Goal: Information Seeking & Learning: Learn about a topic

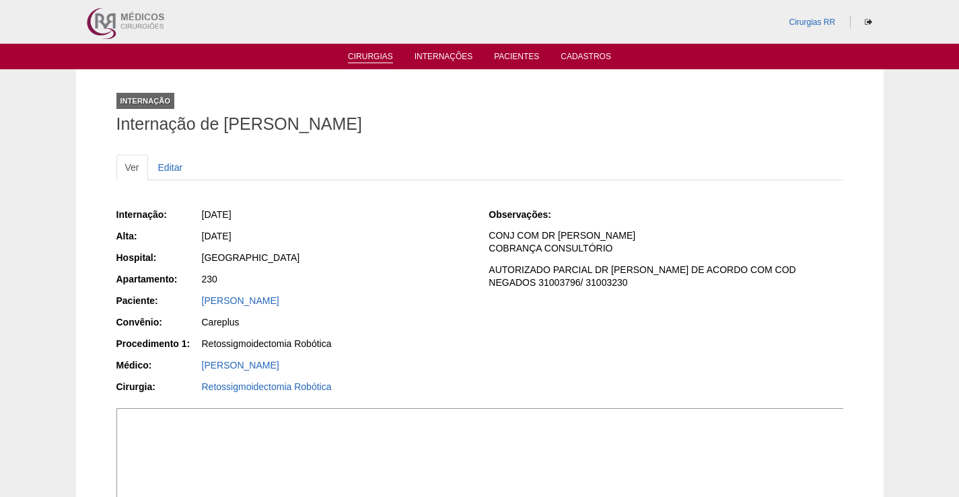
click at [375, 60] on link "Cirurgias" at bounding box center [370, 57] width 45 height 11
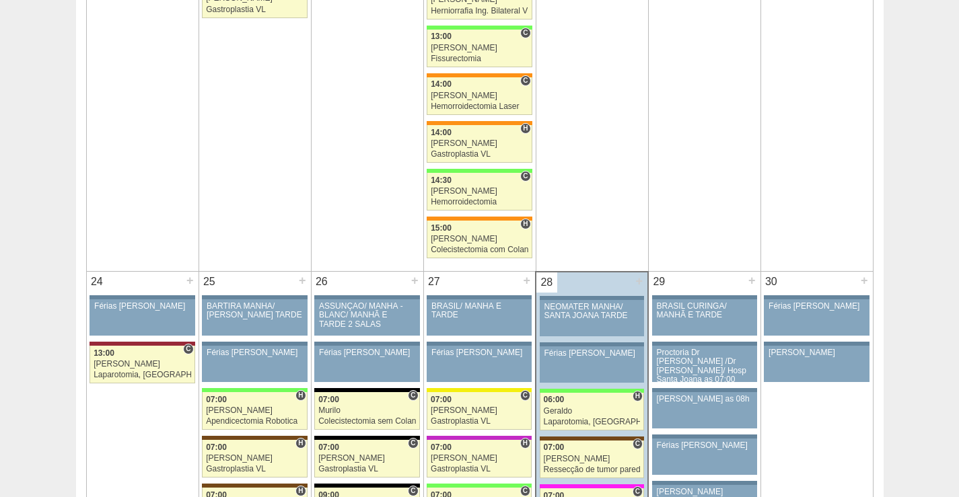
scroll to position [2962, 0]
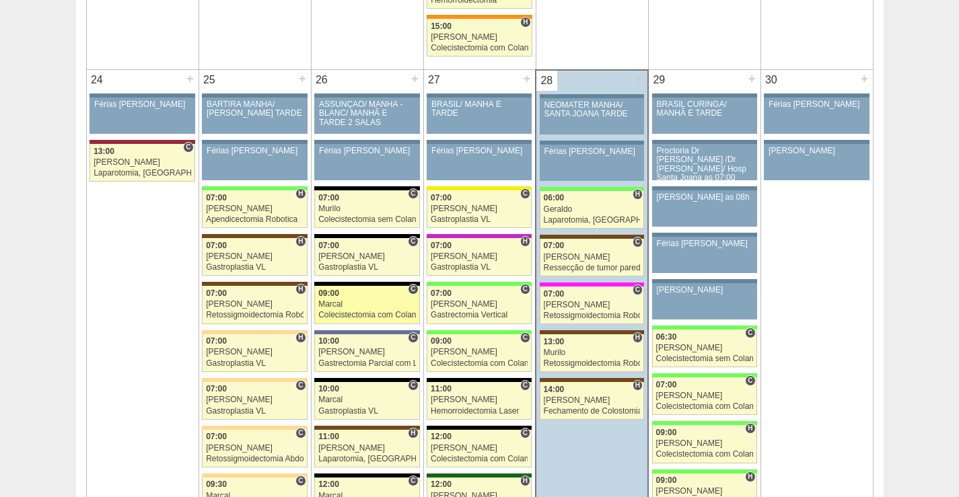
click at [375, 298] on div "09:00" at bounding box center [367, 293] width 98 height 9
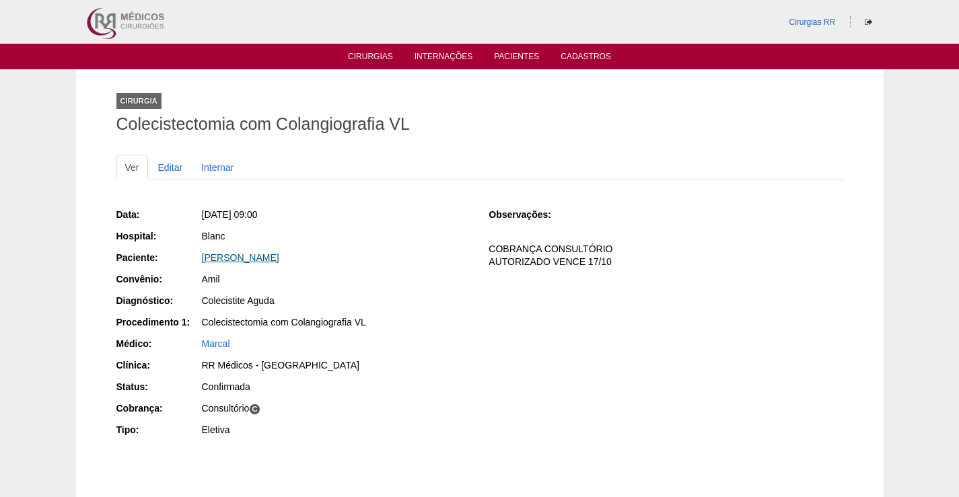
click at [279, 255] on link "Daniela de Assis Ferreira" at bounding box center [240, 257] width 77 height 11
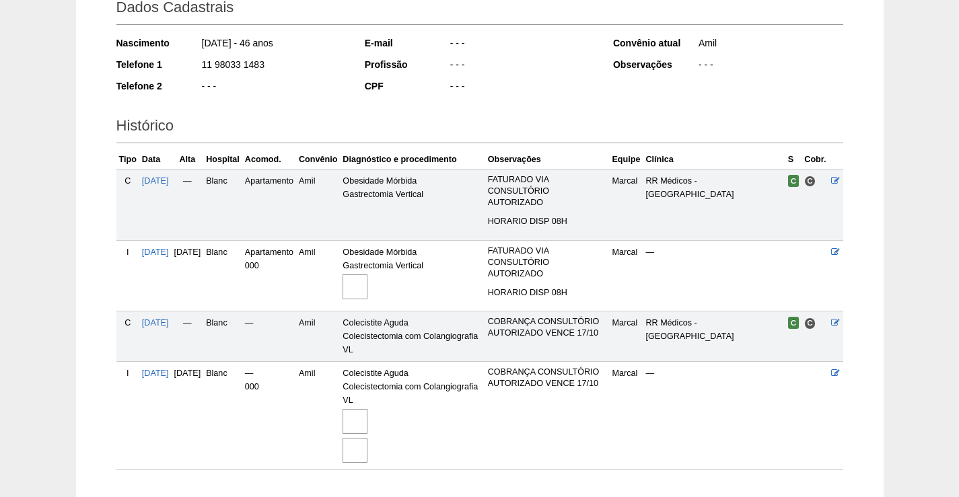
scroll to position [296, 0]
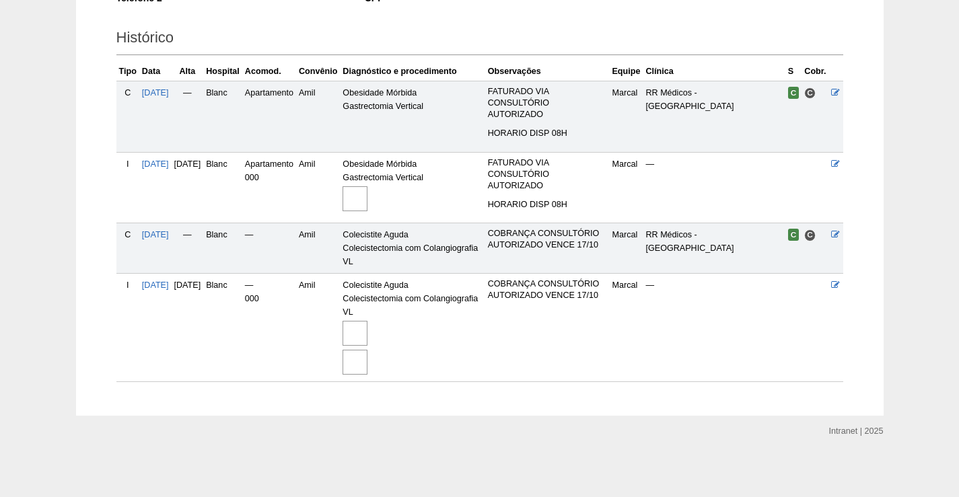
click at [368, 334] on img at bounding box center [355, 333] width 25 height 25
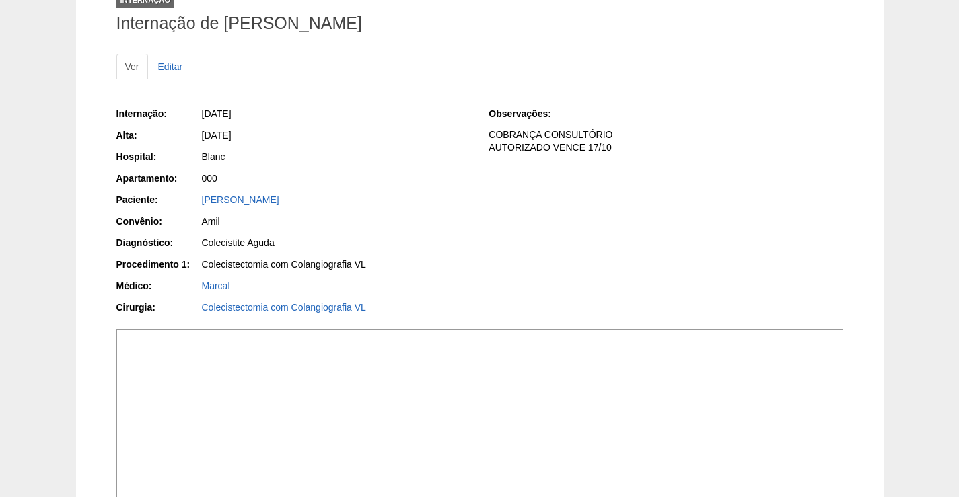
scroll to position [202, 0]
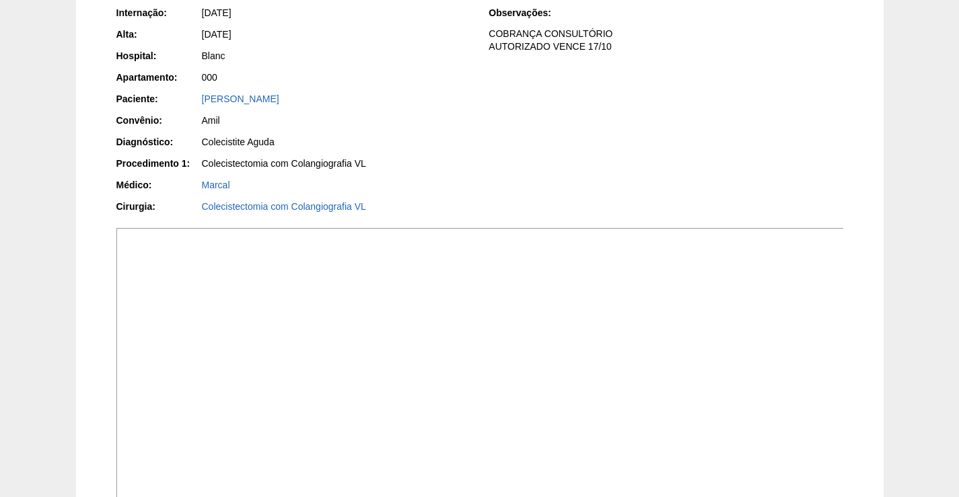
click at [598, 299] on img at bounding box center [480, 501] width 728 height 547
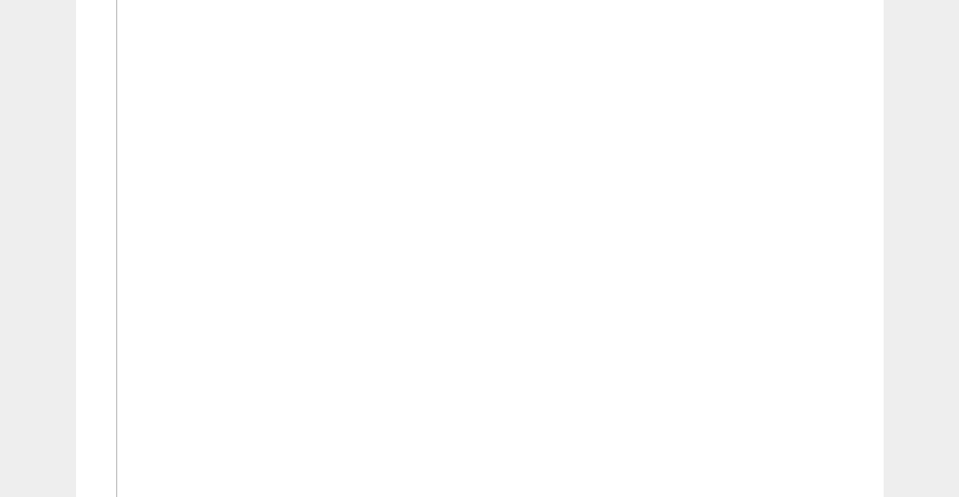
scroll to position [538, 0]
click at [626, 251] on img at bounding box center [480, 165] width 728 height 547
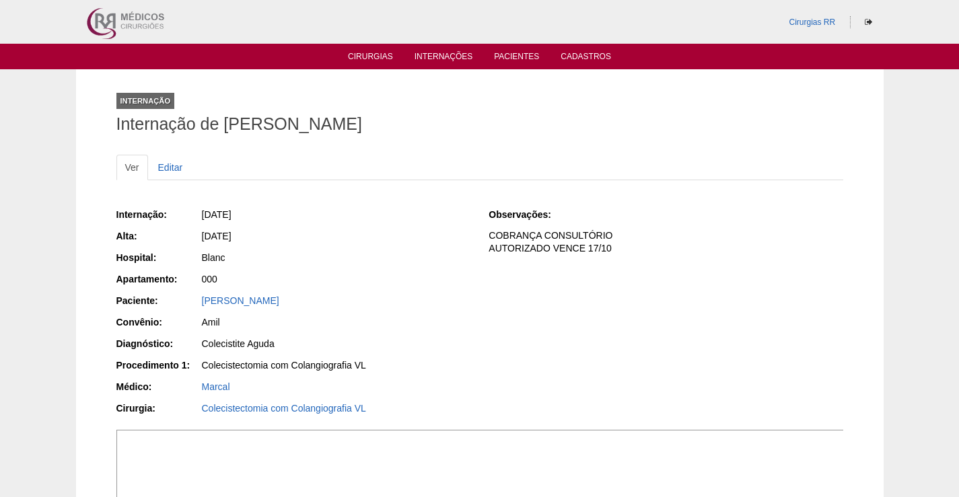
scroll to position [471, 0]
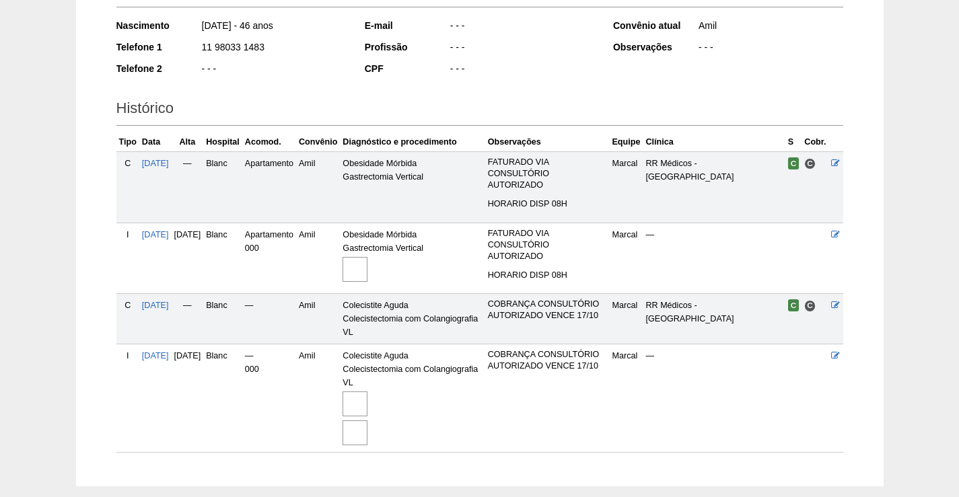
scroll to position [160, 0]
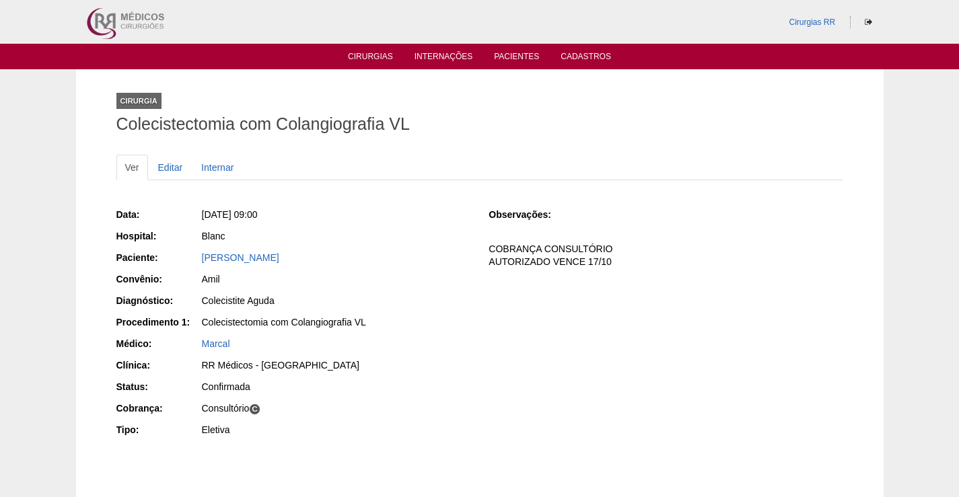
drag, startPoint x: 318, startPoint y: 254, endPoint x: 407, endPoint y: 386, distance: 159.6
click at [195, 256] on div "Paciente: Daniela de Assis Ferreira" at bounding box center [293, 259] width 354 height 17
copy div "Paciente: Daniela de Assis Ferreira"
click at [275, 258] on link "[PERSON_NAME]" at bounding box center [240, 257] width 77 height 11
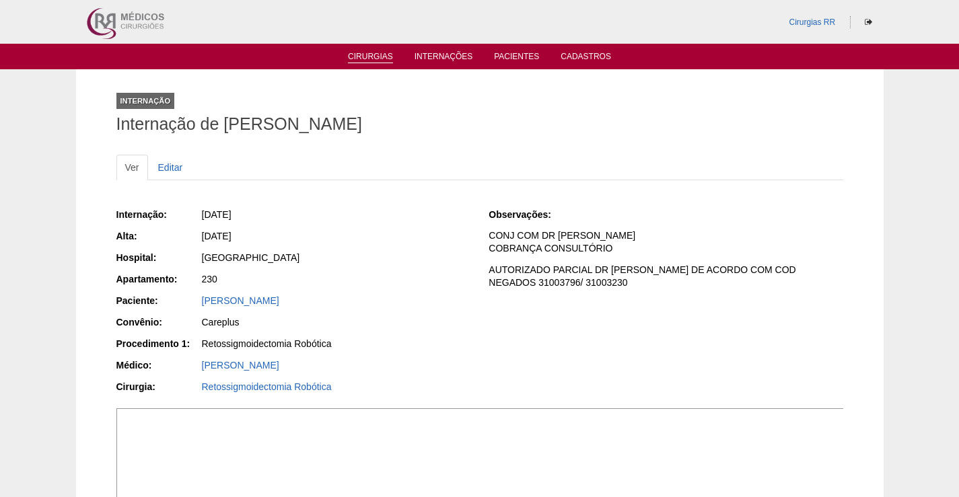
click at [381, 55] on link "Cirurgias" at bounding box center [370, 57] width 45 height 11
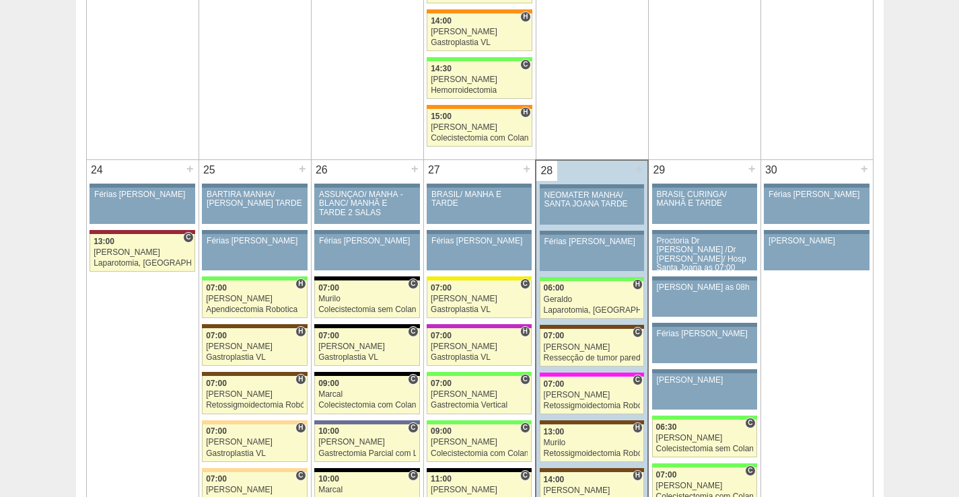
scroll to position [2894, 0]
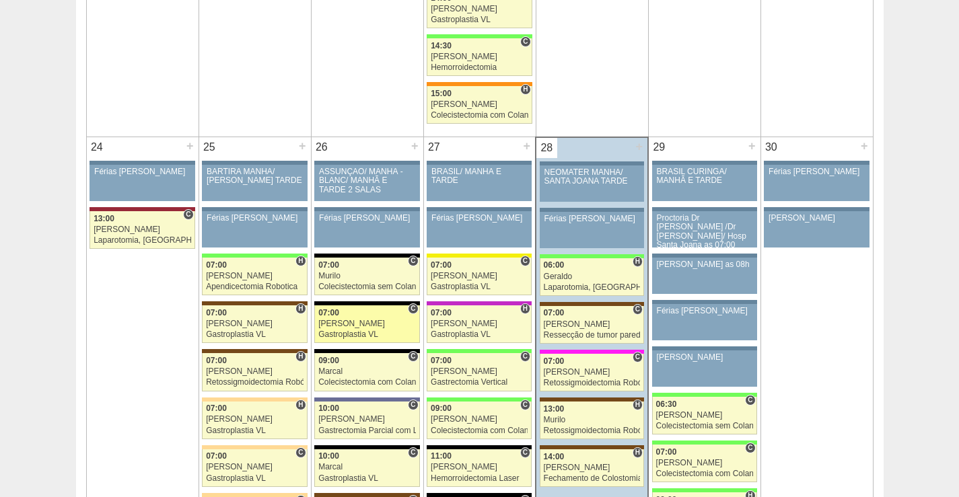
click at [391, 324] on div "Bruno" at bounding box center [367, 324] width 98 height 9
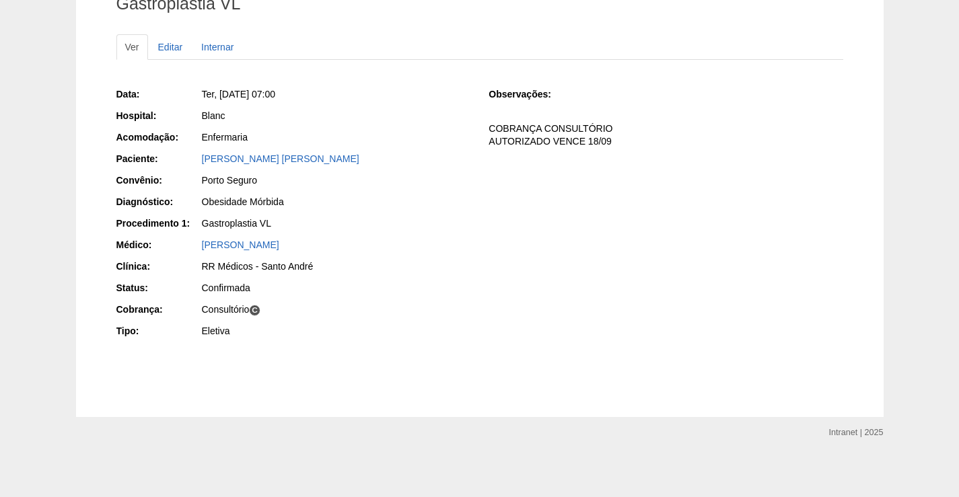
scroll to position [122, 0]
click at [289, 153] on link "[PERSON_NAME] [PERSON_NAME]" at bounding box center [281, 157] width 158 height 11
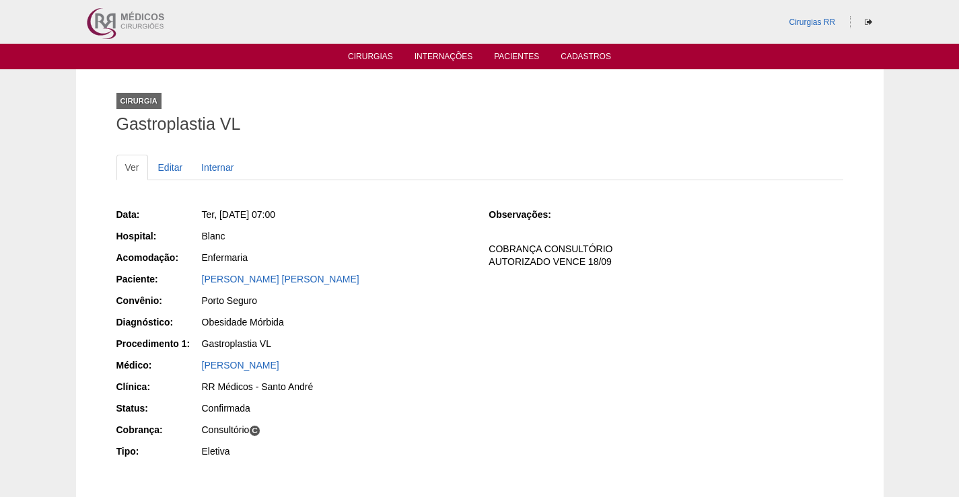
scroll to position [122, 0]
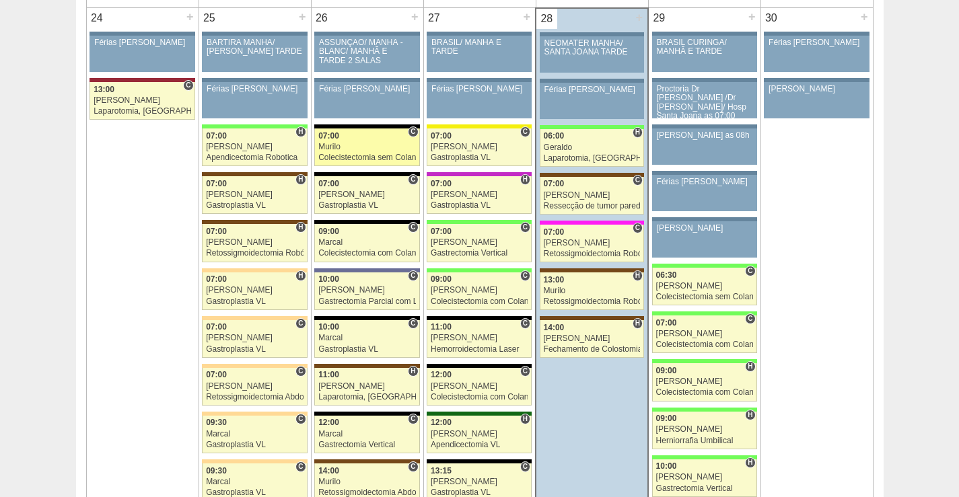
scroll to position [3029, 0]
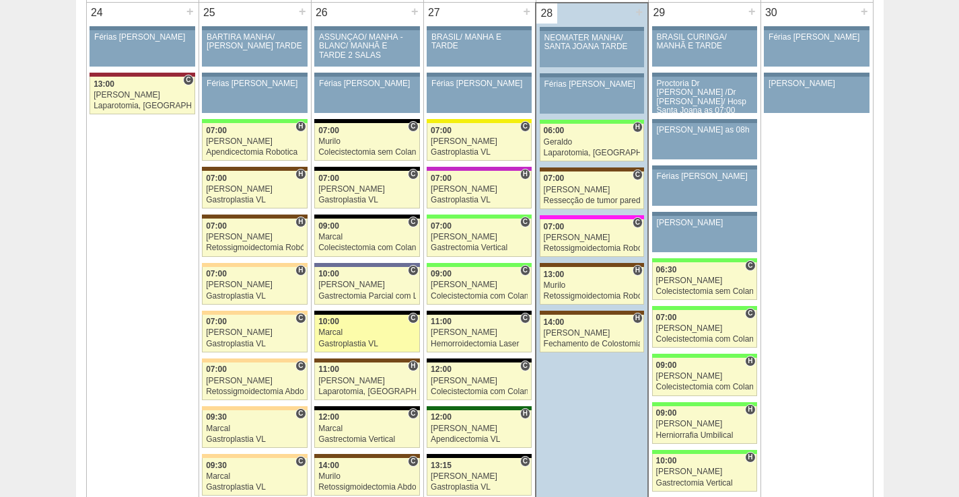
click at [388, 320] on div "10:00" at bounding box center [367, 322] width 98 height 9
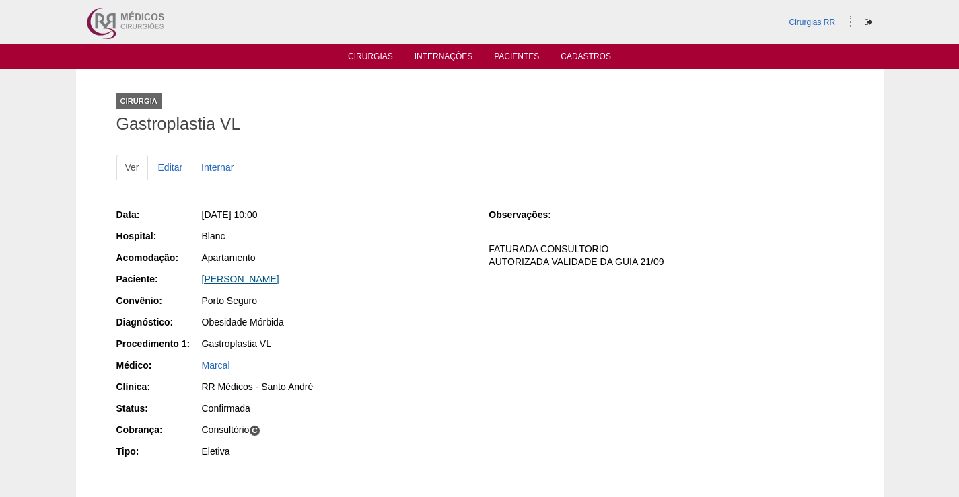
click at [279, 279] on link "[PERSON_NAME]" at bounding box center [240, 279] width 77 height 11
click at [279, 283] on link "[PERSON_NAME]" at bounding box center [240, 279] width 77 height 11
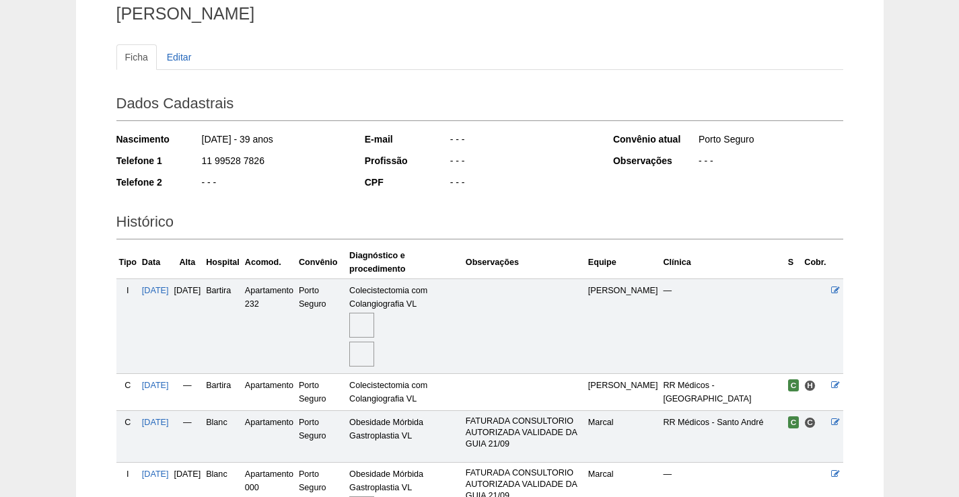
scroll to position [257, 0]
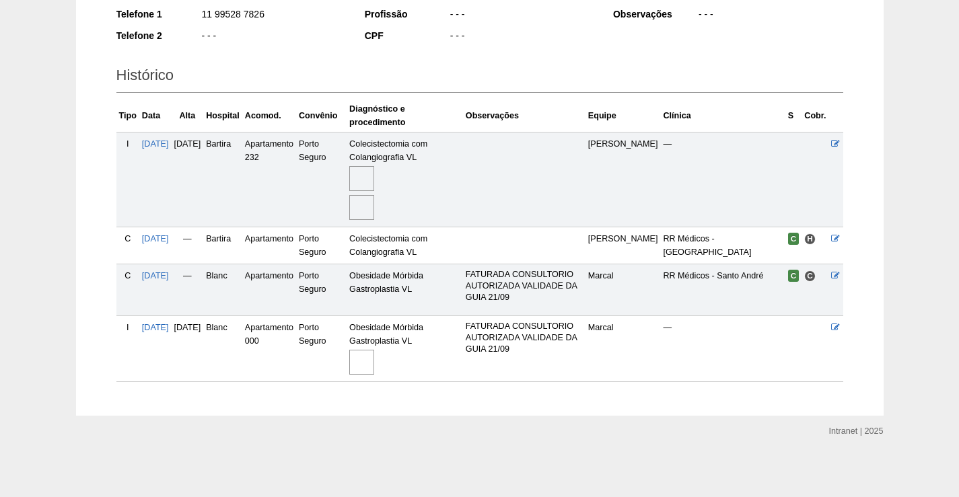
click at [374, 360] on img at bounding box center [361, 362] width 25 height 25
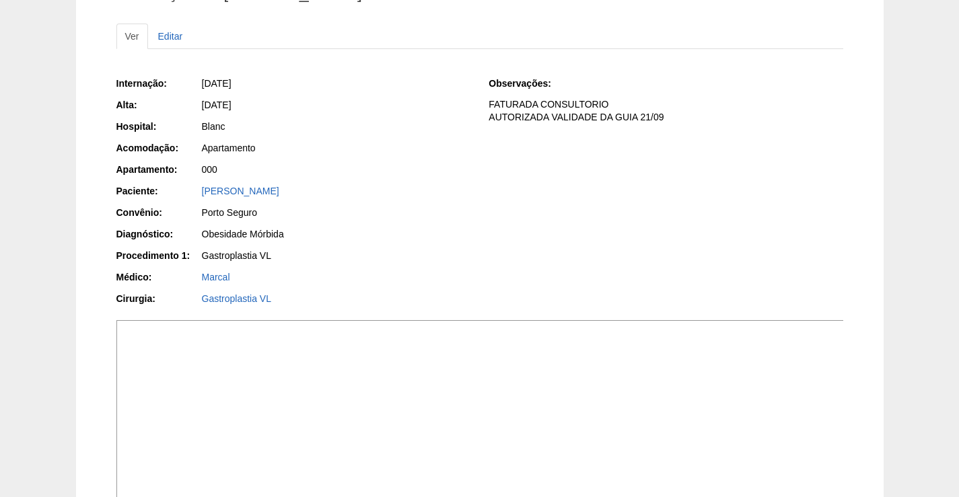
scroll to position [269, 0]
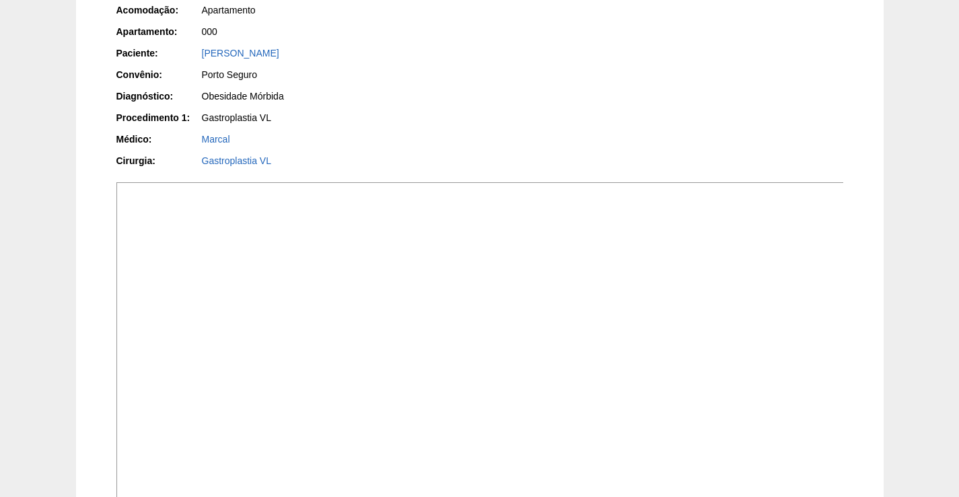
click at [517, 370] on img at bounding box center [480, 455] width 728 height 547
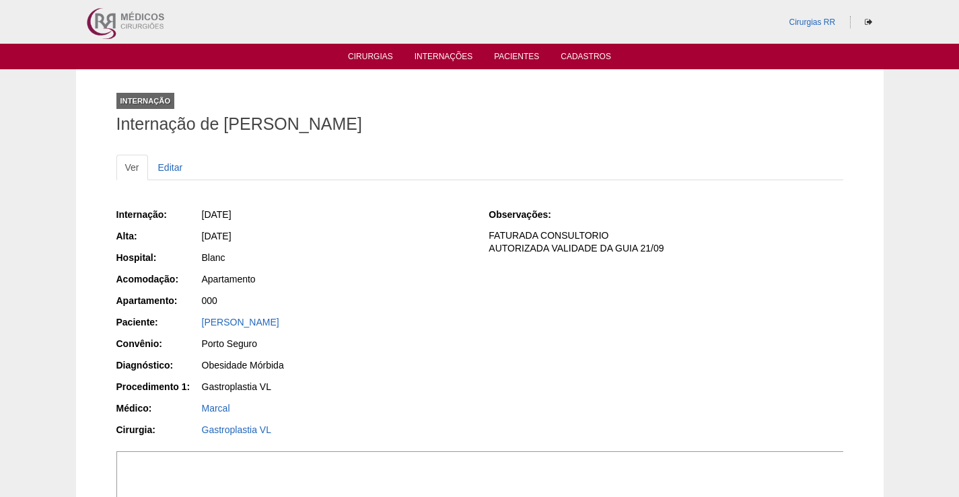
drag, startPoint x: 378, startPoint y: 321, endPoint x: 182, endPoint y: 317, distance: 196.6
click at [182, 317] on div "Paciente: CAMILA DE OLIVEIRA FERREIRA" at bounding box center [293, 324] width 354 height 17
copy div "Paciente: CAMILA DE OLIVEIRA FERREIRA"
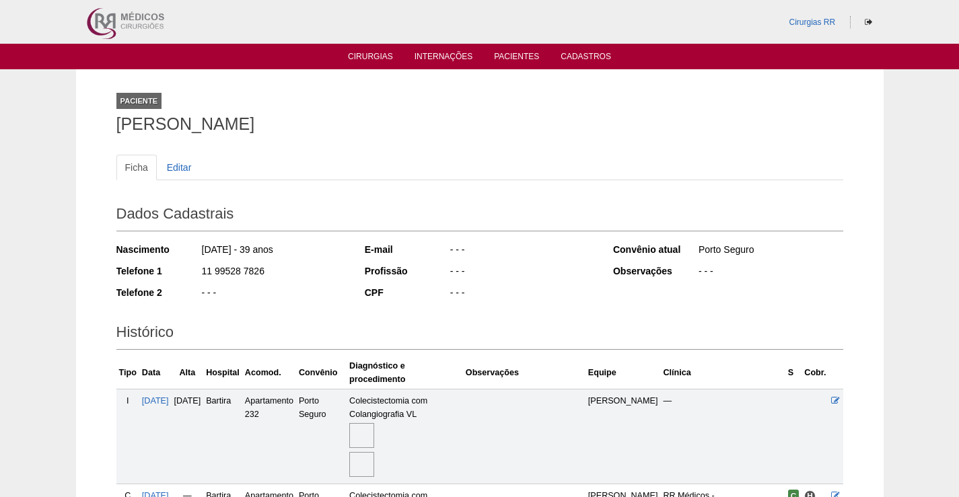
scroll to position [257, 0]
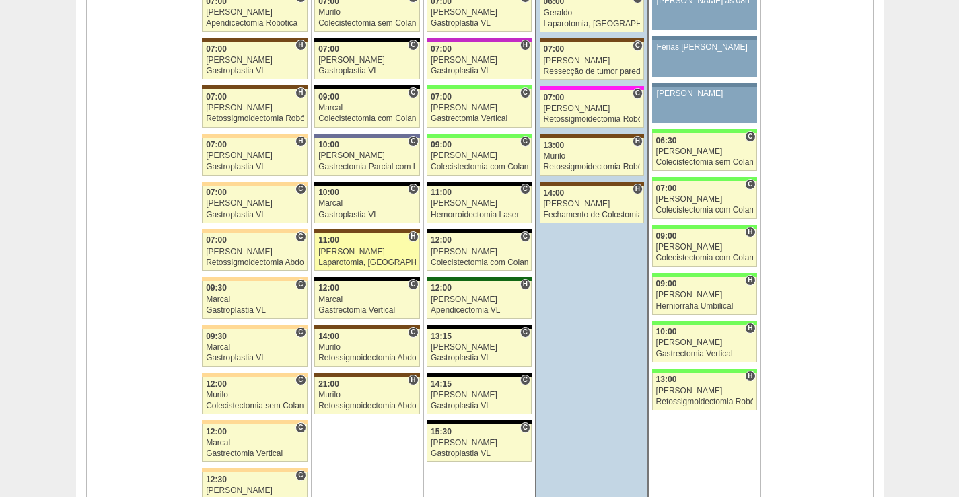
scroll to position [3164, 0]
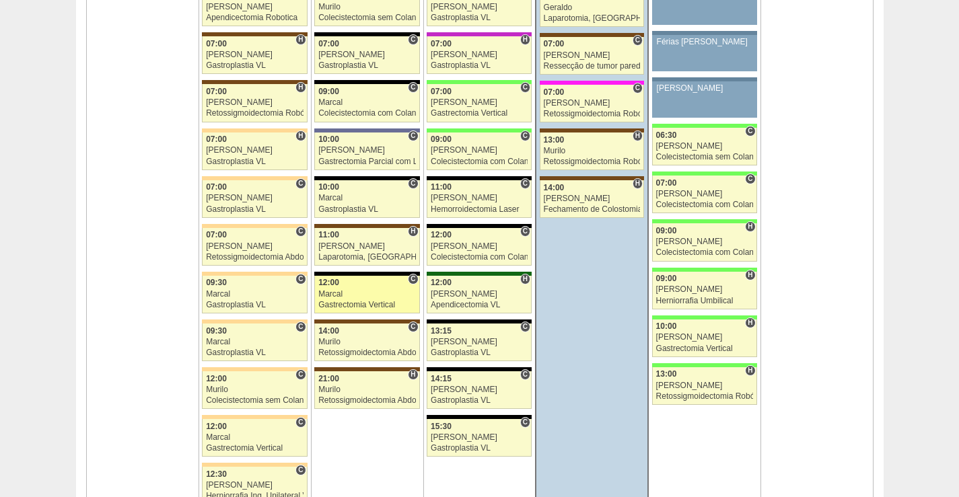
click at [380, 298] on link "88384 Marcal C 12:00 Marcal Gastrectomia Vertical Hospital Blanc RR Médicos - S…" at bounding box center [366, 295] width 105 height 38
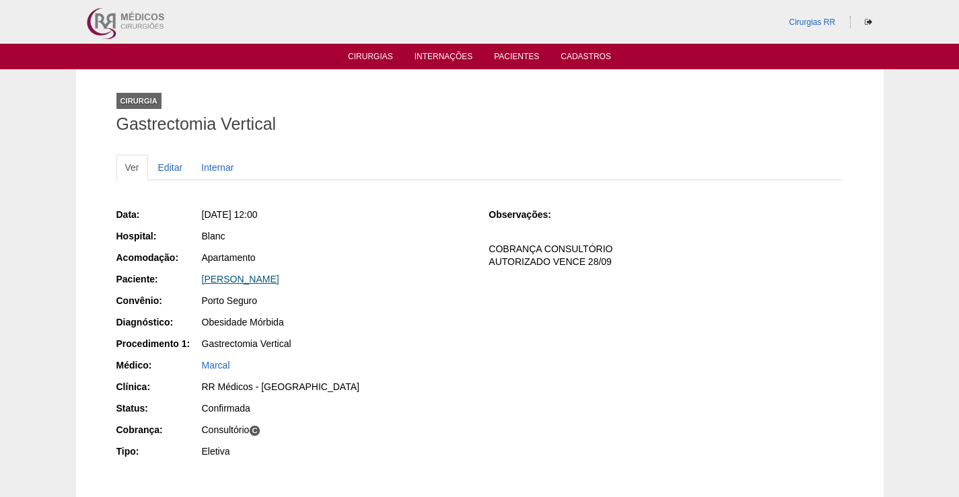
drag, startPoint x: 276, startPoint y: 281, endPoint x: 641, endPoint y: 330, distance: 368.0
click at [277, 281] on link "Maria Socorro Bezerra Pinheiro" at bounding box center [240, 279] width 77 height 11
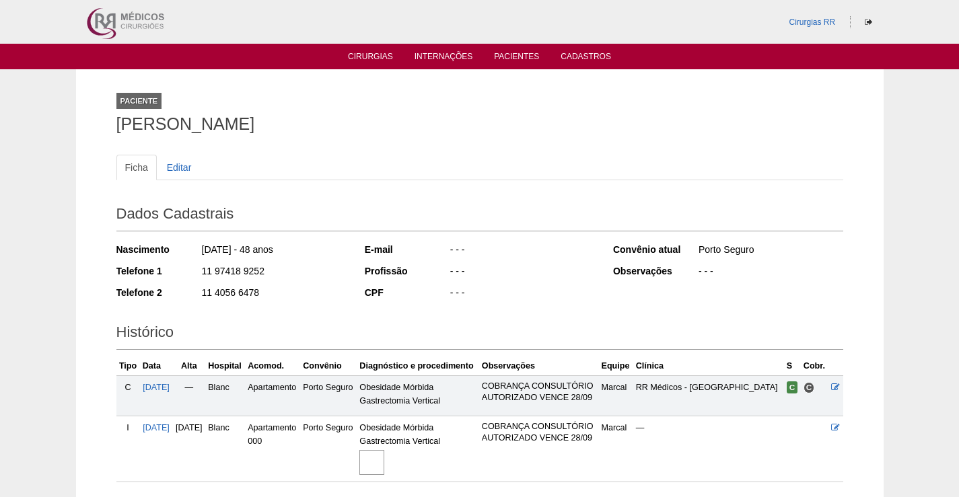
scroll to position [137, 0]
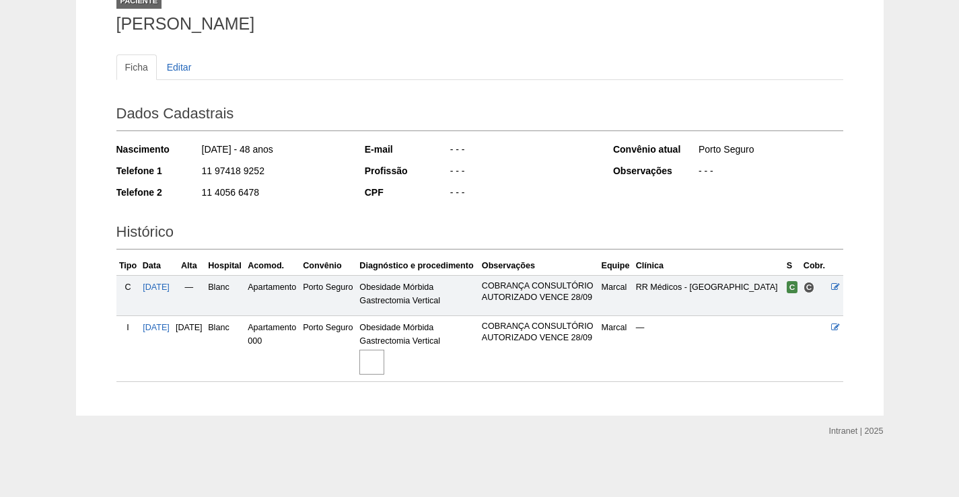
click at [384, 358] on img at bounding box center [371, 362] width 25 height 25
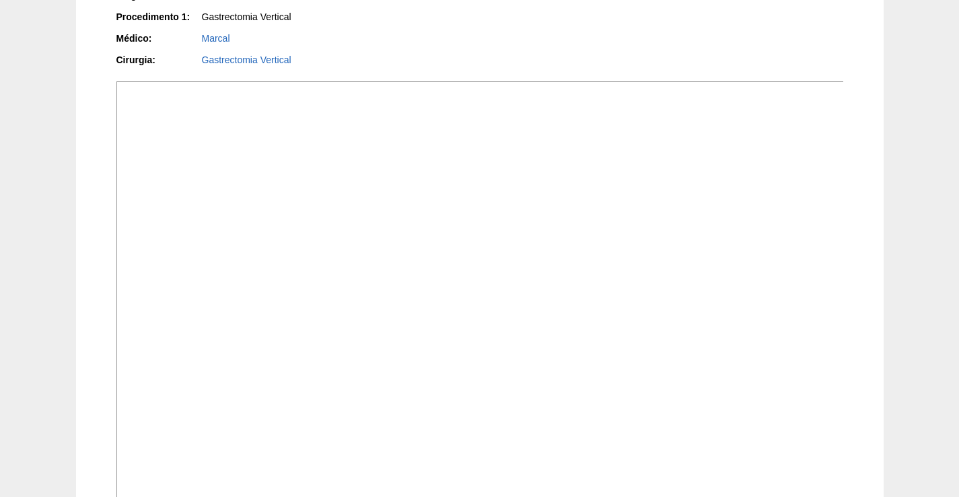
scroll to position [404, 0]
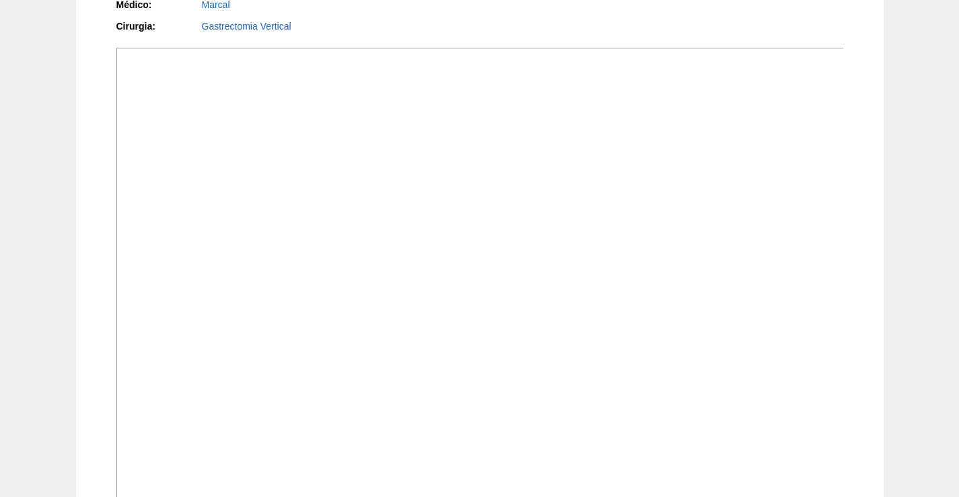
click at [719, 310] on img at bounding box center [480, 321] width 728 height 547
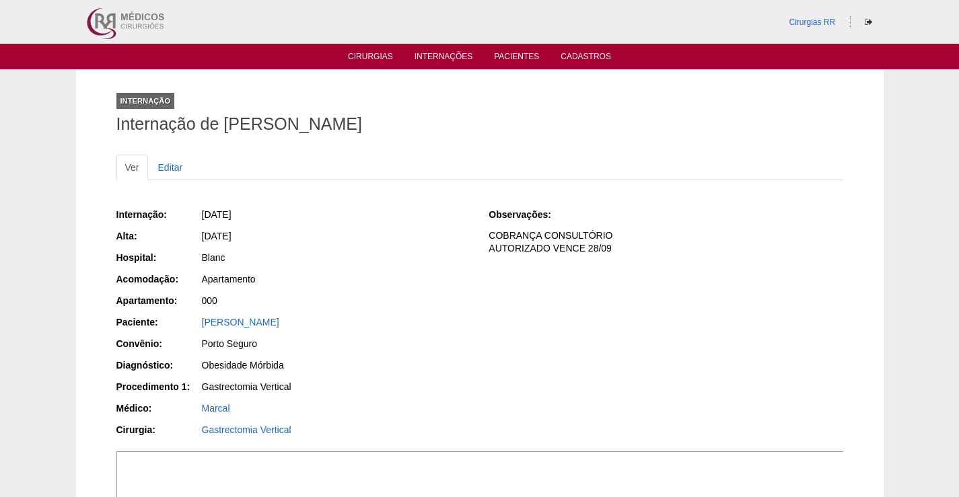
drag, startPoint x: 372, startPoint y: 320, endPoint x: 197, endPoint y: 317, distance: 175.0
click at [202, 320] on div "[PERSON_NAME]" at bounding box center [336, 322] width 269 height 13
copy link "[PERSON_NAME]"
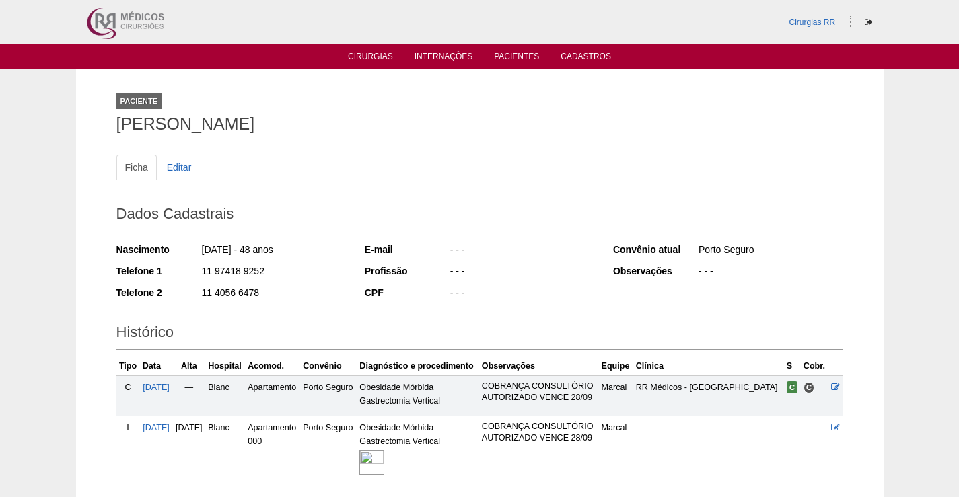
scroll to position [137, 0]
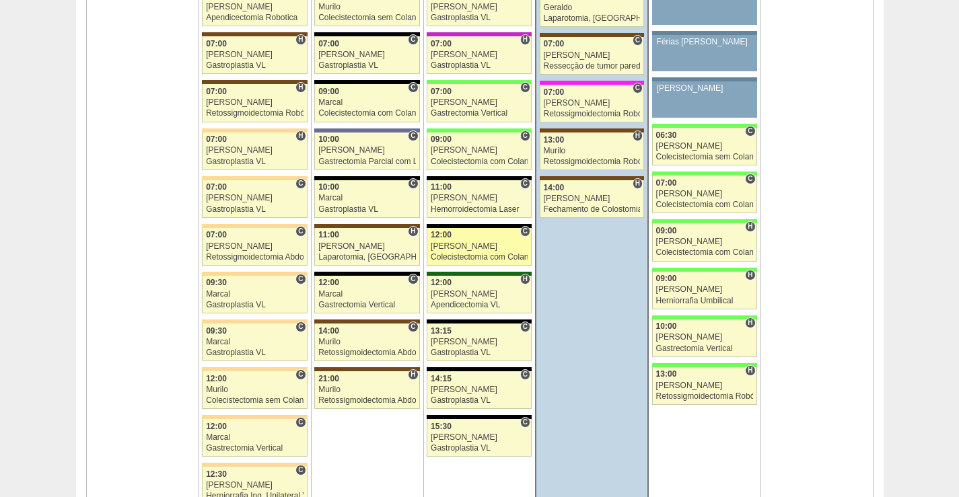
scroll to position [3164, 0]
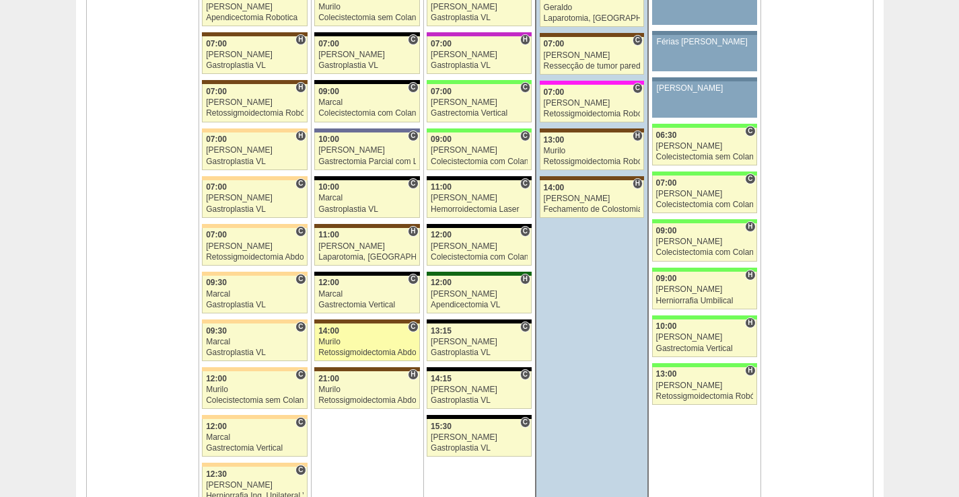
click at [378, 347] on link "87830 Murilo C 14:00 Murilo Retossigmoidectomia Abdominal VL Hospital Santa Joa…" at bounding box center [366, 343] width 105 height 38
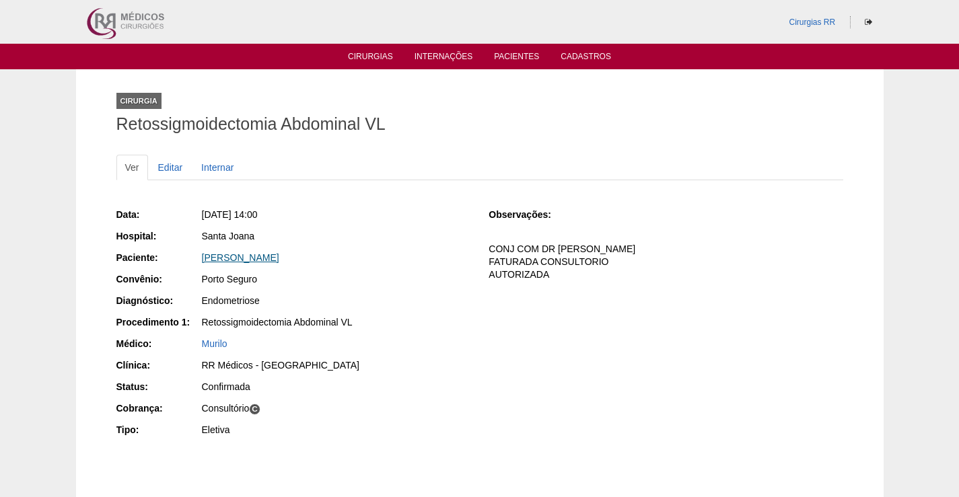
click at [254, 256] on link "[PERSON_NAME]" at bounding box center [240, 257] width 77 height 11
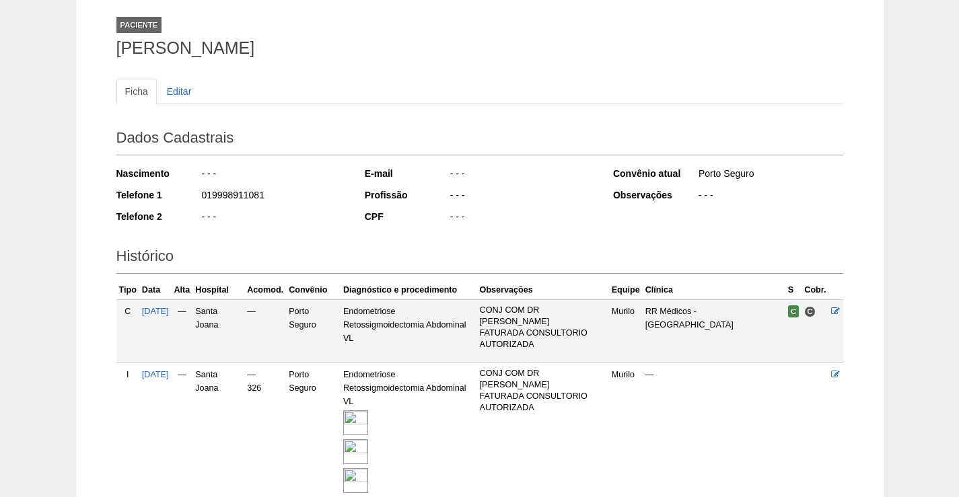
scroll to position [195, 0]
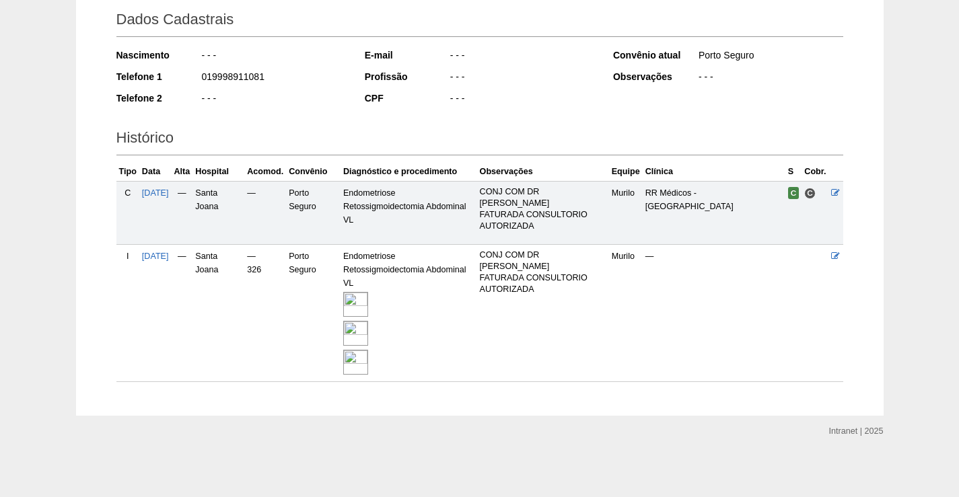
click at [368, 295] on img at bounding box center [355, 304] width 25 height 25
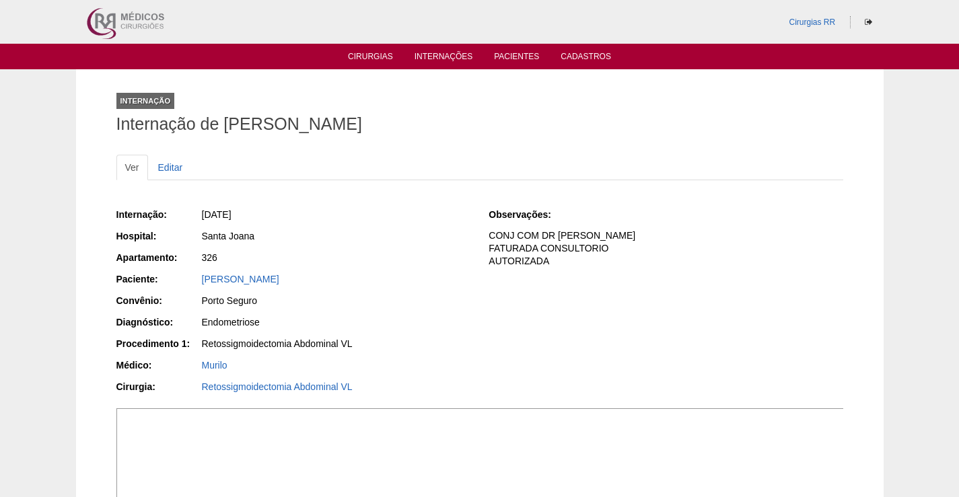
scroll to position [135, 0]
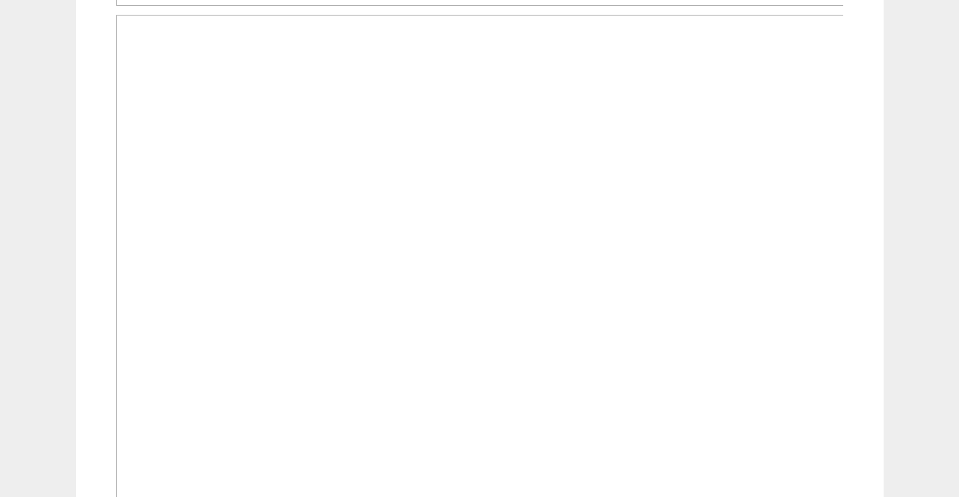
scroll to position [1481, 0]
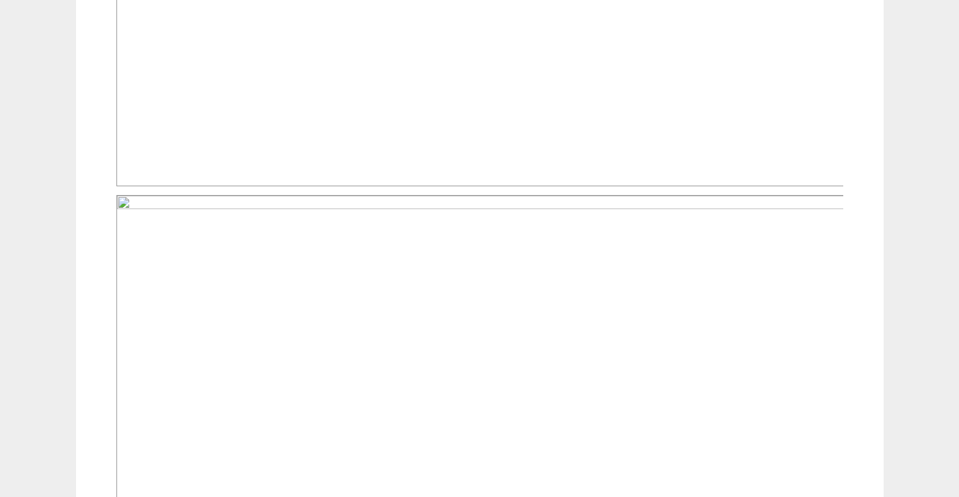
scroll to position [1346, 0]
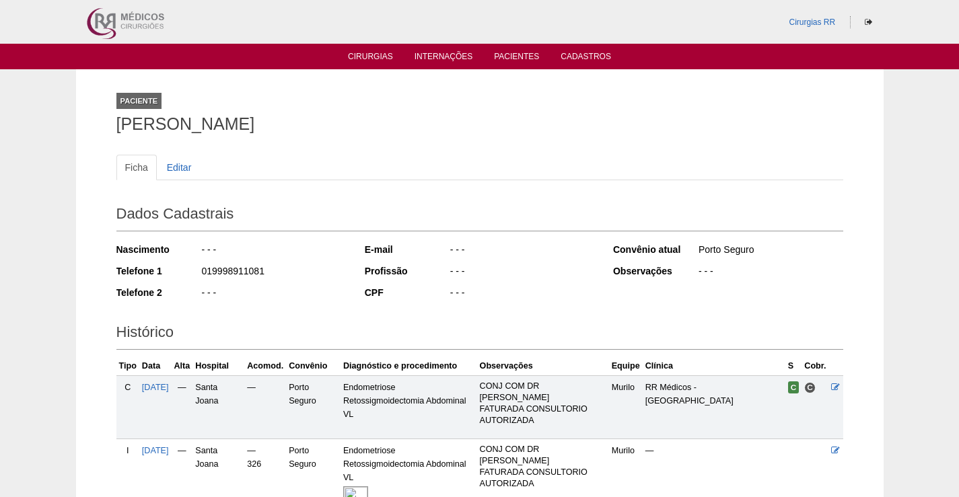
scroll to position [195, 0]
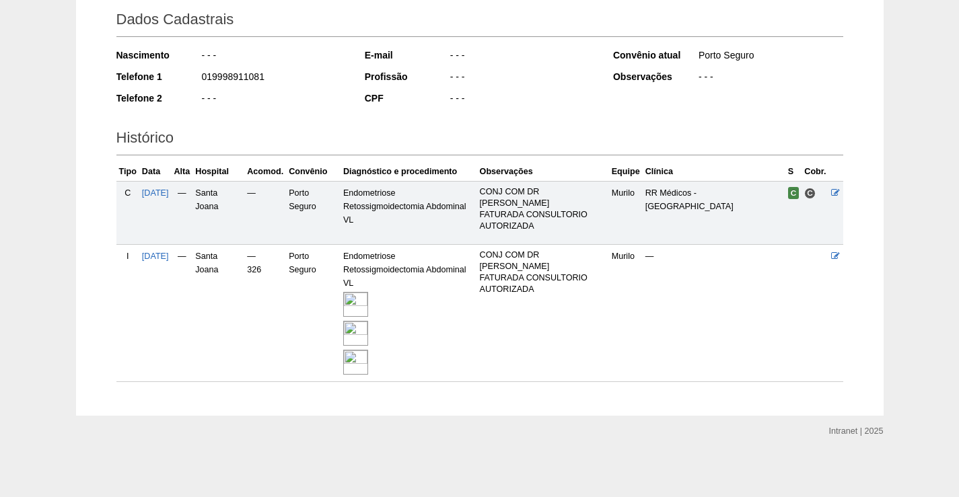
click at [368, 357] on img at bounding box center [355, 362] width 25 height 25
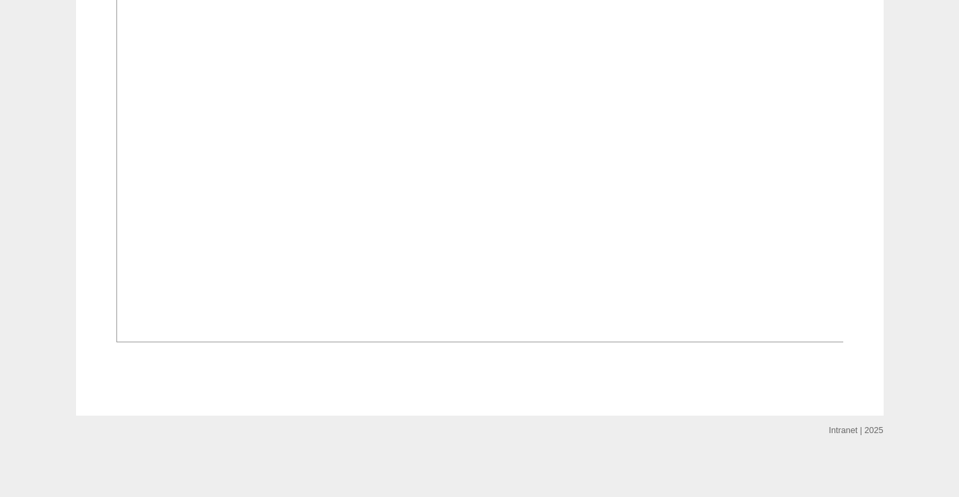
scroll to position [2423, 0]
click at [679, 197] on img at bounding box center [480, 69] width 728 height 547
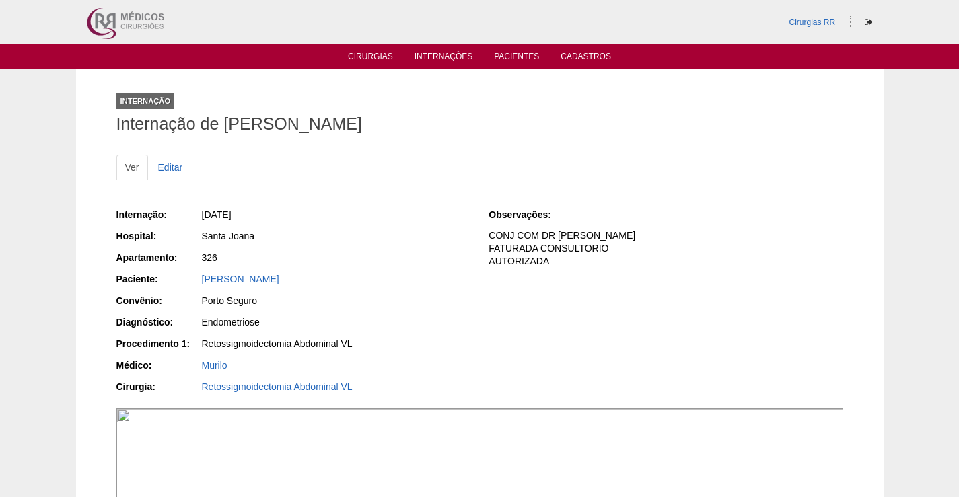
scroll to position [2423, 0]
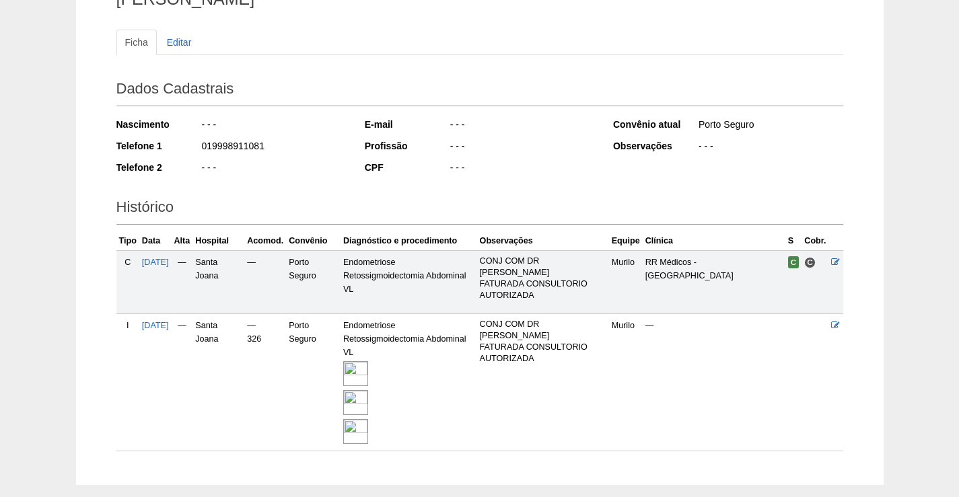
scroll to position [60, 0]
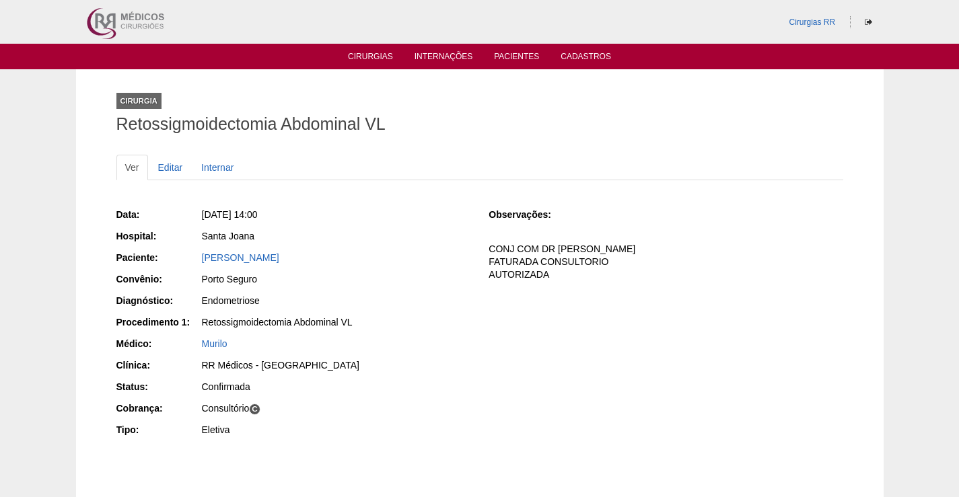
drag, startPoint x: 291, startPoint y: 258, endPoint x: 184, endPoint y: 256, distance: 106.4
click at [180, 254] on div "Paciente: Denizia Neves Lima" at bounding box center [293, 259] width 354 height 17
copy div "Paciente: Denizia Neves Lima"
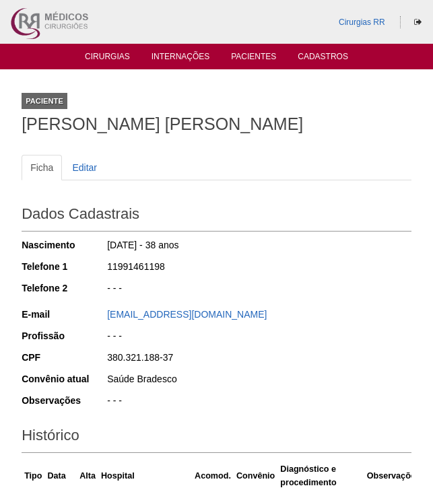
scroll to position [268, 0]
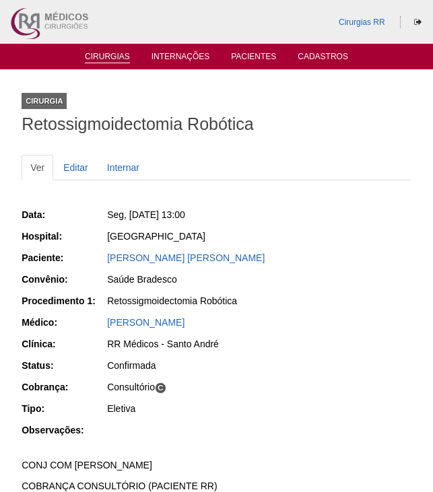
click at [105, 59] on link "Cirurgias" at bounding box center [107, 57] width 45 height 11
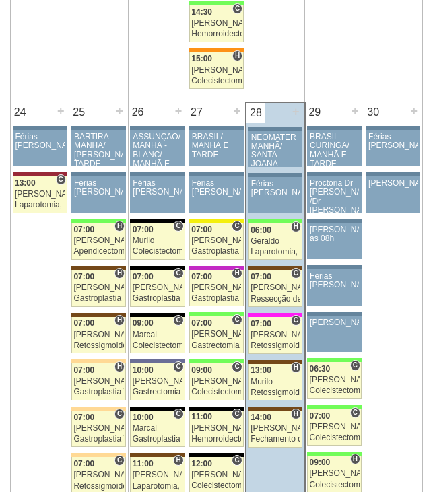
scroll to position [2894, 0]
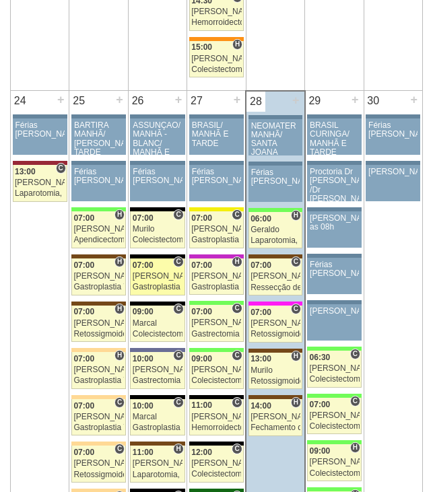
click at [166, 268] on div "07:00" at bounding box center [158, 265] width 50 height 9
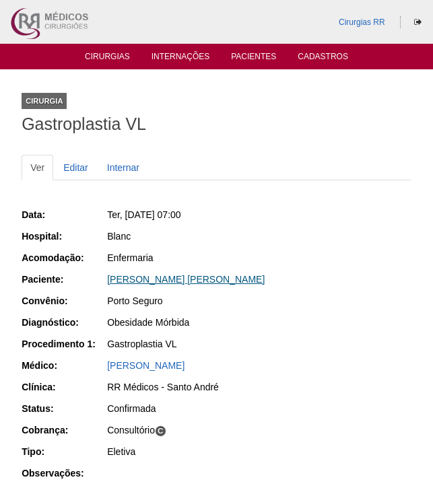
click at [184, 279] on link "MICHELLE APARECIDA BELLO" at bounding box center [186, 279] width 158 height 11
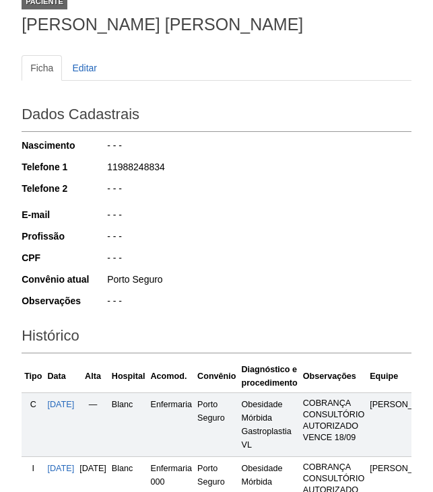
scroll to position [202, 0]
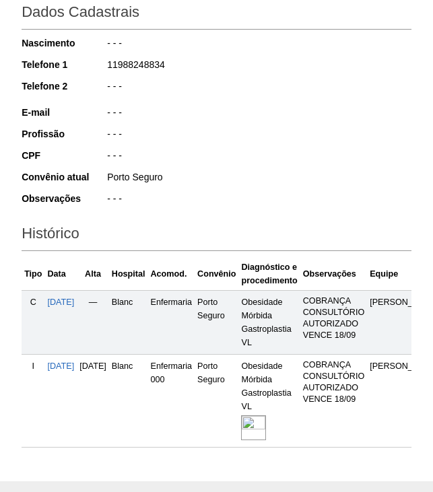
click at [266, 425] on img at bounding box center [253, 427] width 25 height 25
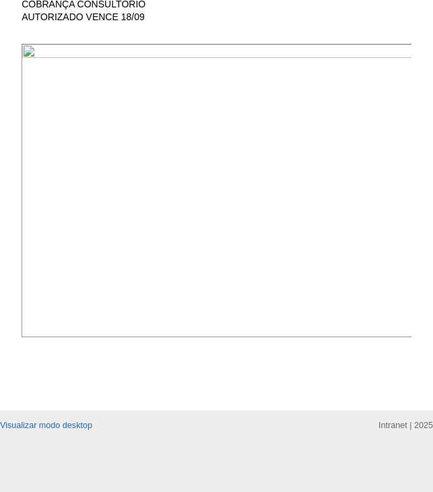
scroll to position [471, 0]
click at [316, 110] on img at bounding box center [217, 190] width 391 height 293
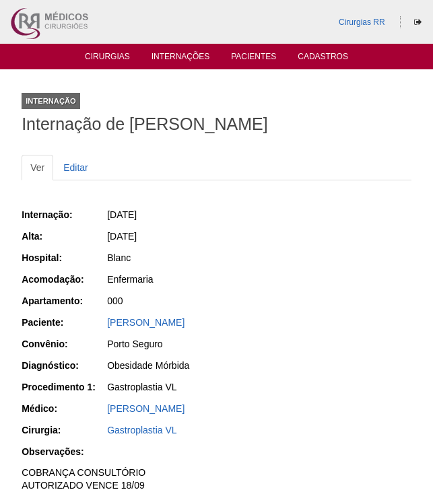
scroll to position [471, 0]
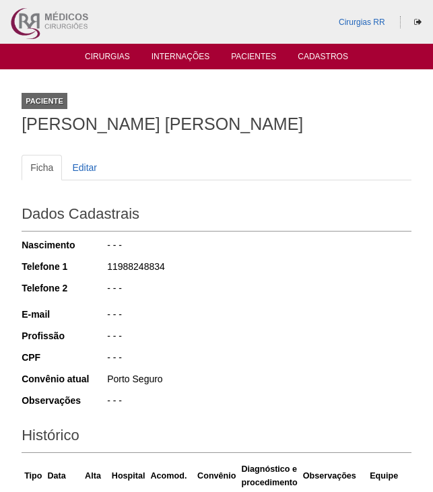
scroll to position [202, 0]
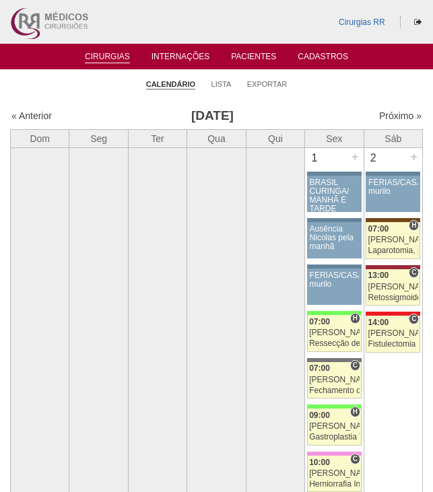
scroll to position [2894, 0]
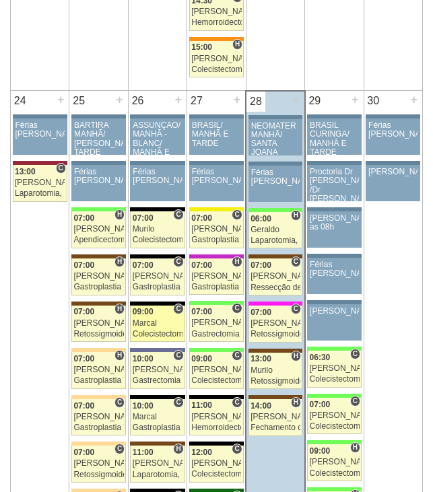
click at [163, 318] on link "88438 Cirurgias RR C 09:00 Marcal Colecistectomia com Colangiografia VL Hospita…" at bounding box center [157, 324] width 55 height 37
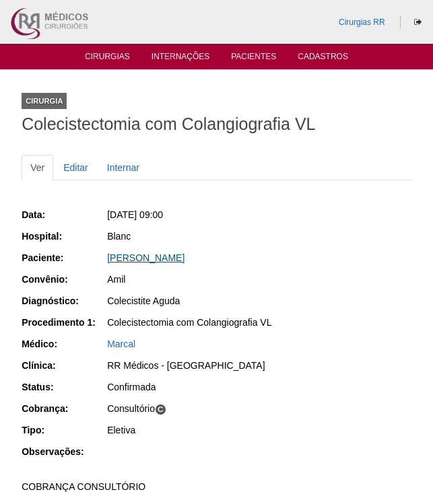
click at [177, 260] on link "[PERSON_NAME]" at bounding box center [145, 257] width 77 height 11
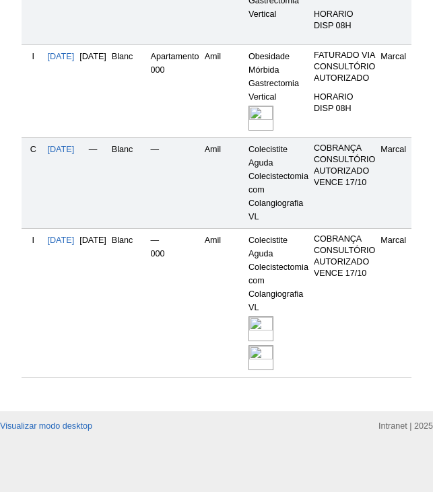
scroll to position [549, 0]
click at [273, 320] on img at bounding box center [260, 328] width 25 height 25
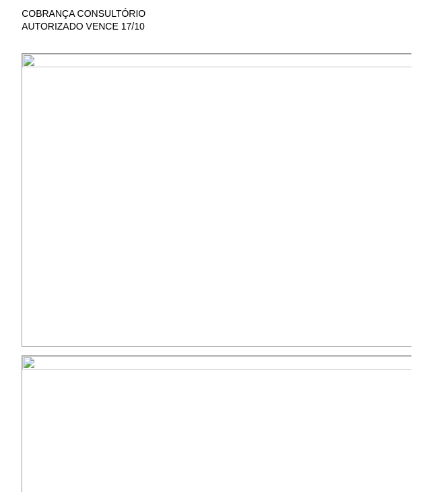
click at [295, 110] on img at bounding box center [217, 199] width 391 height 293
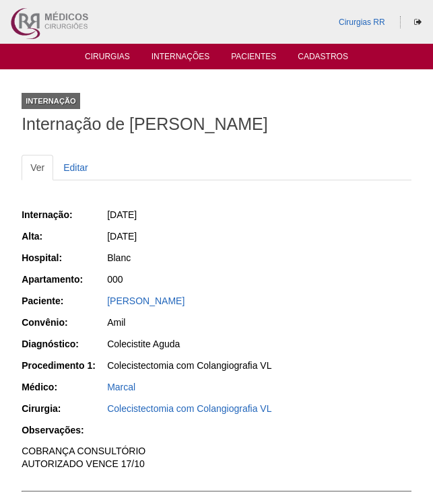
scroll to position [403, 0]
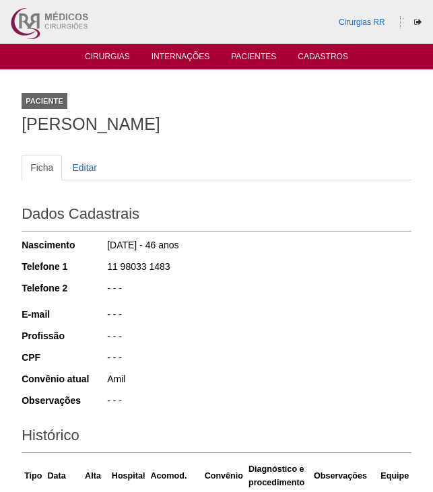
scroll to position [549, 0]
